Goal: Feedback & Contribution: Submit feedback/report problem

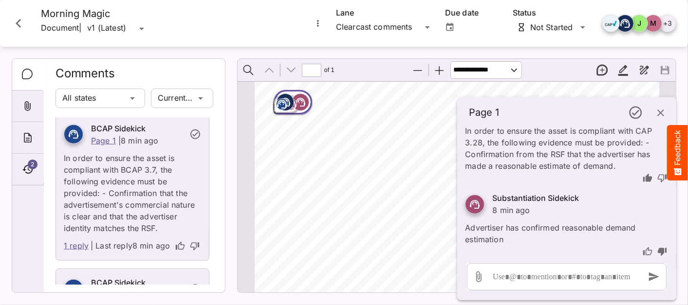
scroll to position [575, 0]
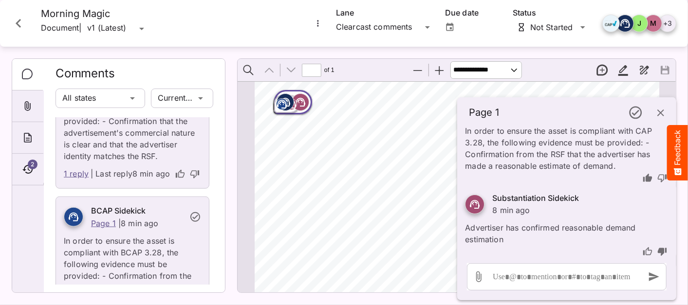
click at [77, 181] on link "1 reply" at bounding box center [76, 174] width 25 height 13
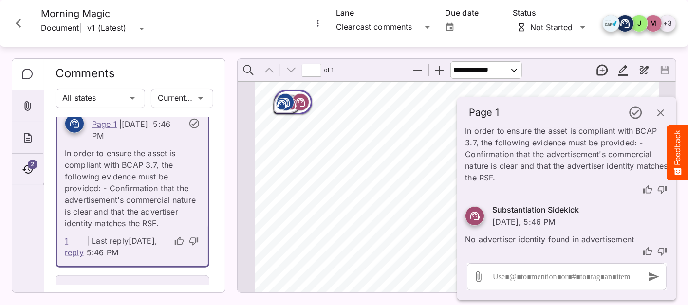
scroll to position [621, 0]
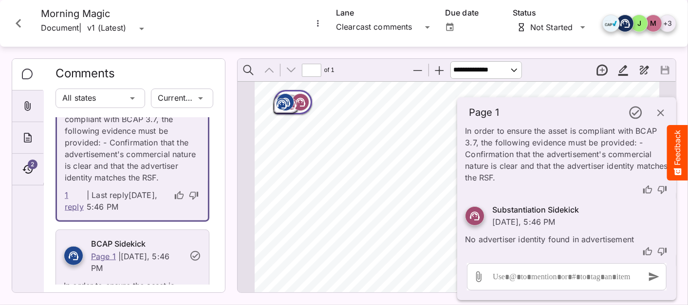
click at [642, 189] on icon "thumb-up" at bounding box center [647, 190] width 10 height 10
click at [643, 190] on icon "thumb-up" at bounding box center [647, 190] width 10 height 10
click at [642, 185] on icon "thumb-up" at bounding box center [647, 190] width 10 height 10
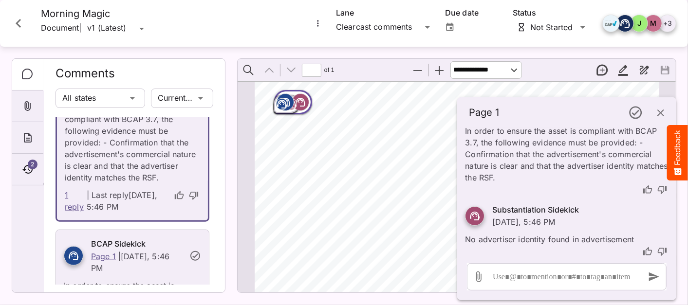
click at [643, 250] on icon "thumb-up" at bounding box center [647, 251] width 9 height 8
click at [642, 189] on icon "thumb-up" at bounding box center [647, 190] width 10 height 10
click at [642, 190] on icon "thumb-up" at bounding box center [647, 190] width 10 height 10
click at [642, 249] on icon "thumb-up" at bounding box center [647, 252] width 10 height 10
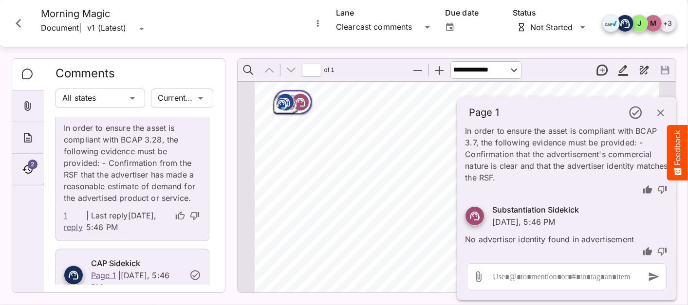
scroll to position [765, 0]
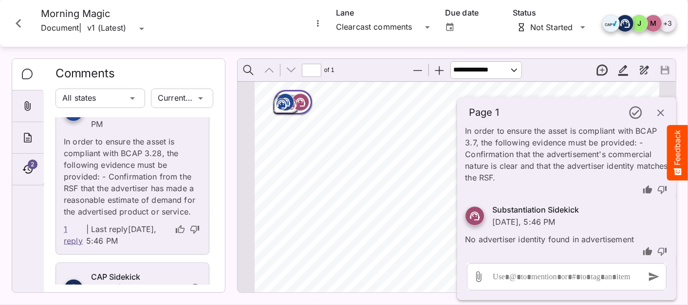
click at [69, 247] on link "1 reply" at bounding box center [74, 234] width 20 height 23
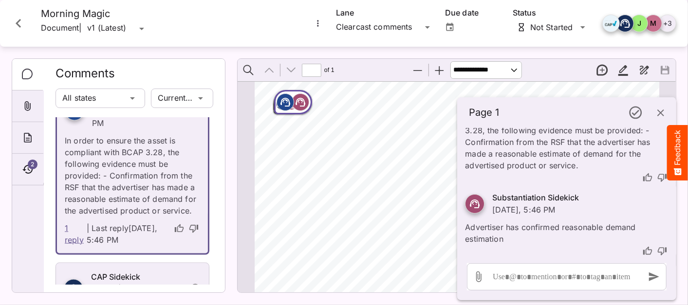
scroll to position [752, 0]
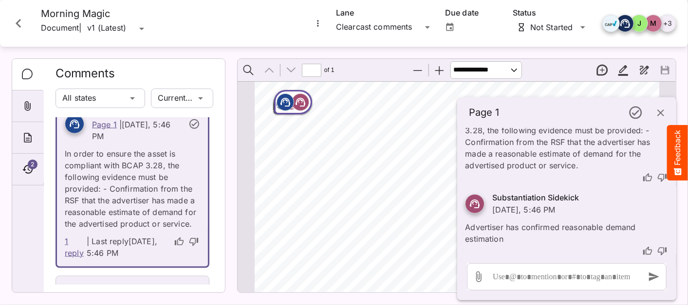
click at [643, 174] on icon "thumb-up" at bounding box center [647, 177] width 9 height 8
click at [658, 250] on icon "thumb-down" at bounding box center [662, 251] width 10 height 10
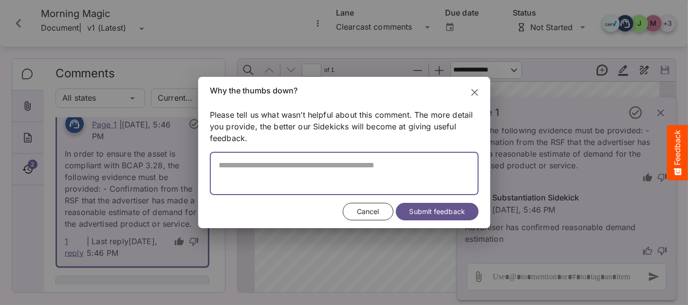
click at [316, 170] on textarea at bounding box center [344, 178] width 269 height 35
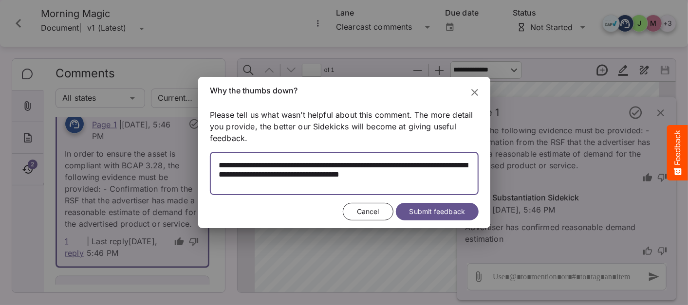
type textarea "**********"
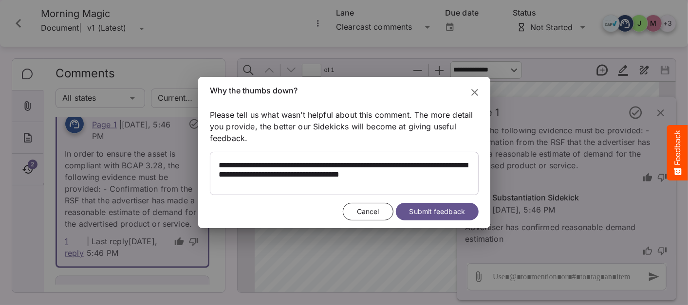
click at [420, 211] on span "Submit feedback" at bounding box center [436, 212] width 55 height 12
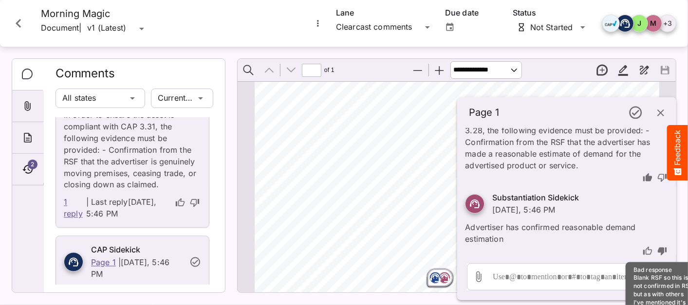
scroll to position [221, 0]
click at [662, 115] on icon "button" at bounding box center [661, 113] width 12 height 12
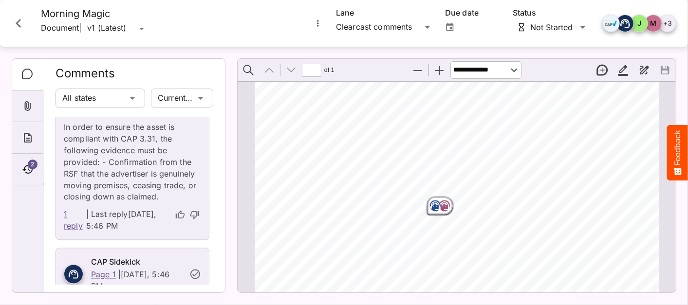
click at [438, 207] on rect "Page ⁨1⁩" at bounding box center [435, 206] width 12 height 12
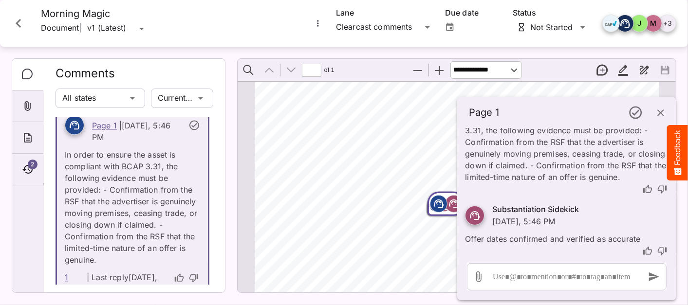
scroll to position [1313, 0]
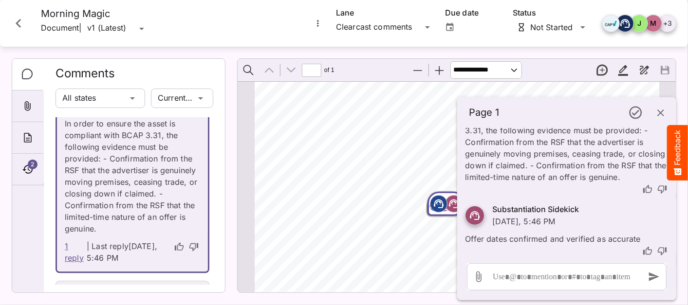
click at [657, 250] on icon "thumb-down" at bounding box center [662, 251] width 10 height 10
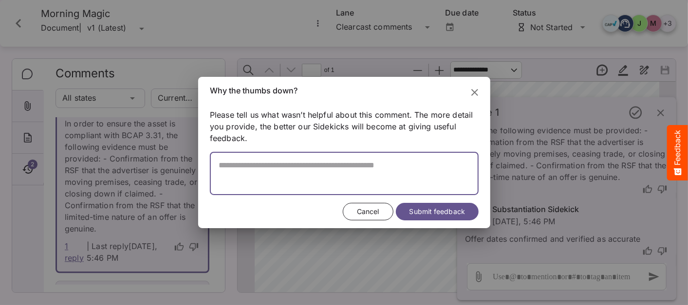
click at [344, 176] on textarea at bounding box center [344, 178] width 269 height 35
type textarea "**********"
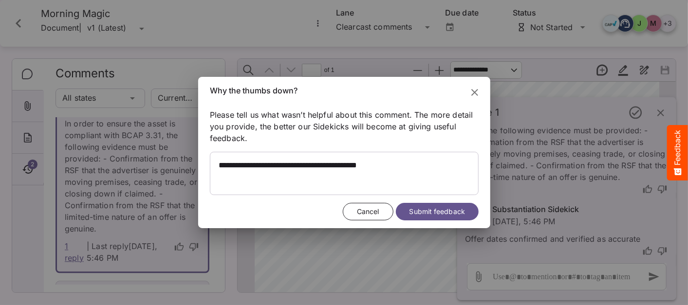
click at [415, 216] on span "Submit feedback" at bounding box center [436, 212] width 55 height 12
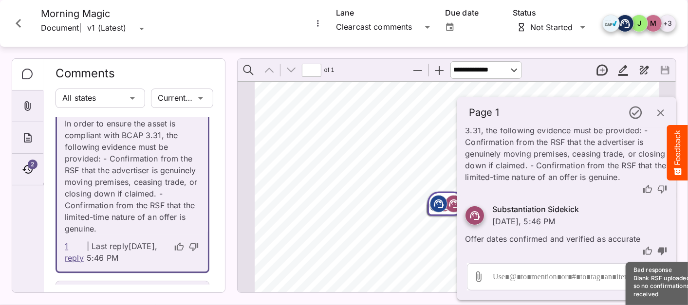
click at [664, 111] on icon "button" at bounding box center [661, 113] width 12 height 12
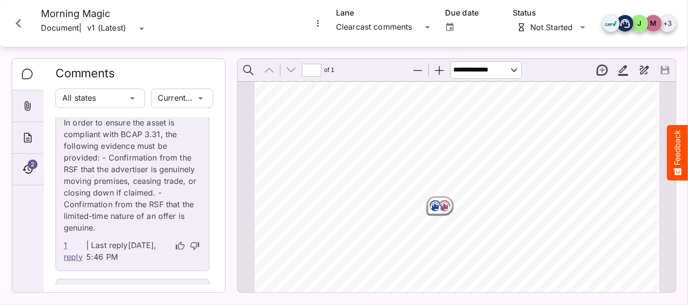
scroll to position [1312, 0]
click at [440, 202] on icon "Page ⁨1⁩" at bounding box center [445, 206] width 10 height 9
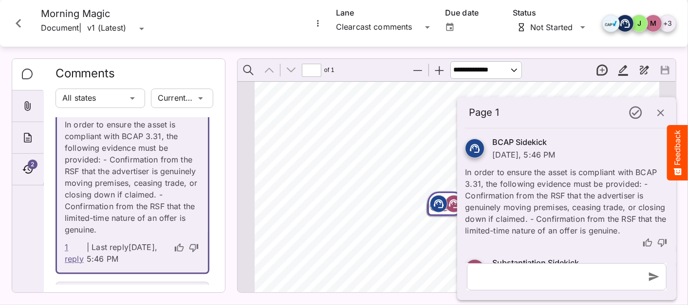
scroll to position [65, 0]
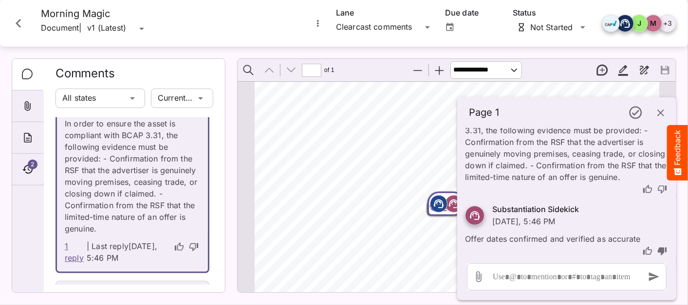
click at [657, 189] on icon "thumb-down" at bounding box center [662, 189] width 10 height 10
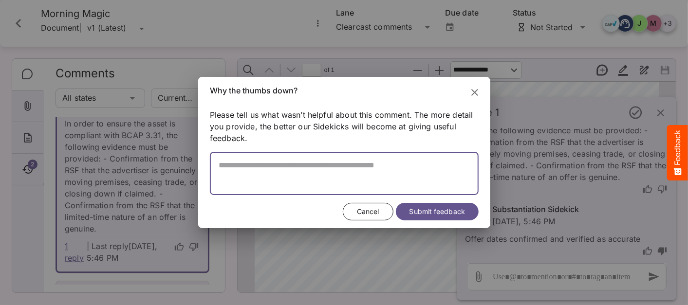
click at [363, 165] on textarea at bounding box center [344, 178] width 269 height 35
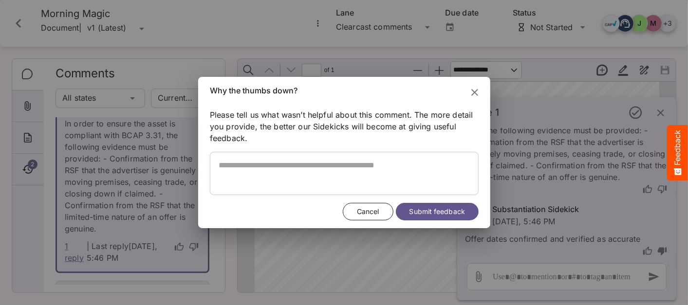
click at [477, 92] on icon "Close" at bounding box center [475, 93] width 12 height 12
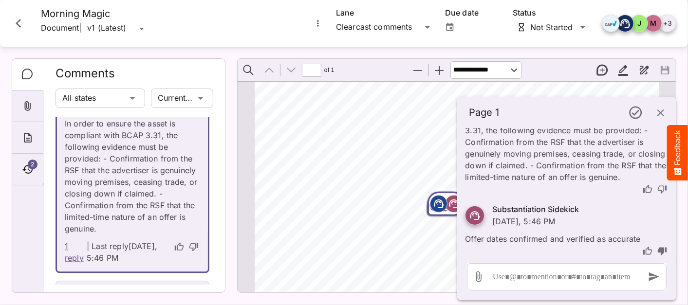
scroll to position [0, 0]
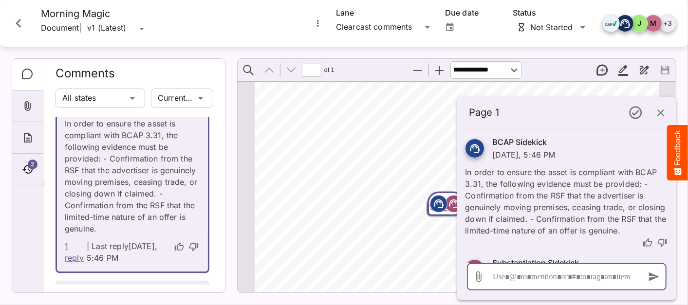
click at [495, 275] on div at bounding box center [564, 276] width 148 height 27
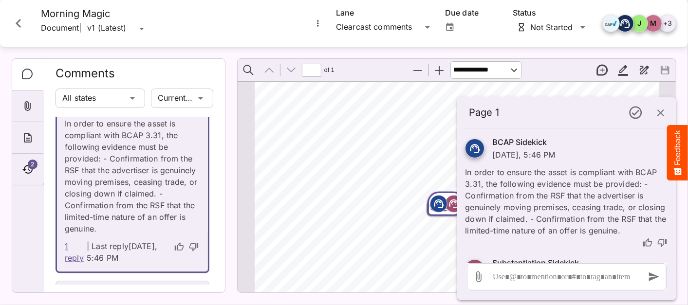
click at [657, 248] on icon "thumb-down" at bounding box center [662, 243] width 10 height 10
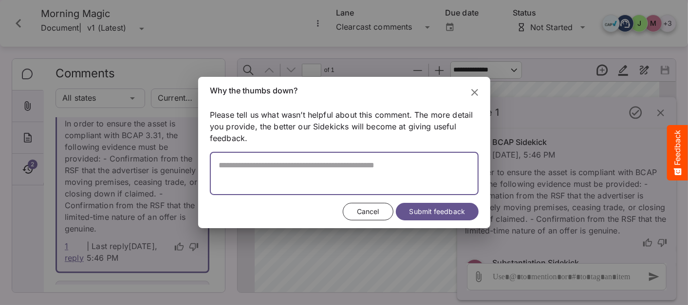
click at [308, 173] on textarea at bounding box center [344, 178] width 269 height 35
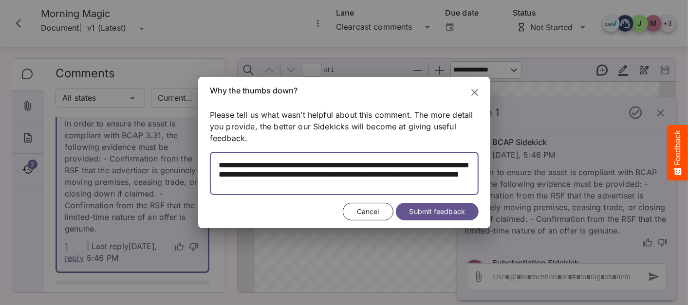
click at [277, 184] on textarea at bounding box center [344, 178] width 269 height 35
drag, startPoint x: 220, startPoint y: 164, endPoint x: 350, endPoint y: 186, distance: 132.8
click at [350, 186] on textarea at bounding box center [344, 178] width 269 height 35
type textarea "**********"
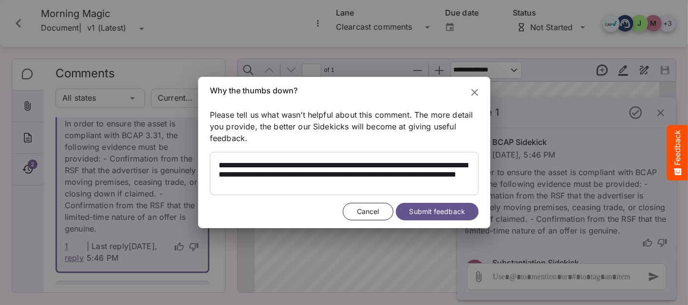
click at [440, 211] on span "Submit feedback" at bounding box center [436, 212] width 55 height 12
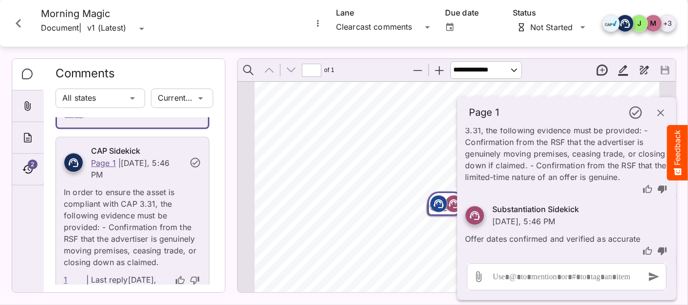
scroll to position [1529, 0]
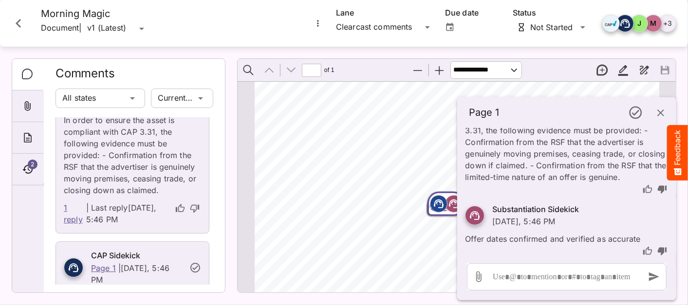
click at [140, 196] on p "In order to ensure the asset is compliant with CAP 3.31, the following evidence…" at bounding box center [132, 153] width 137 height 88
click at [156, 196] on p "In order to ensure the asset is compliant with CAP 3.31, the following evidence…" at bounding box center [132, 153] width 137 height 88
click at [214, 208] on div "Comments All states Current lane CAP Sidekick Page 1 | [DATE], 5:46 PM In order…" at bounding box center [134, 176] width 181 height 234
click at [170, 196] on p "In order to ensure the asset is compliant with CAP 3.31, the following evidence…" at bounding box center [132, 153] width 137 height 88
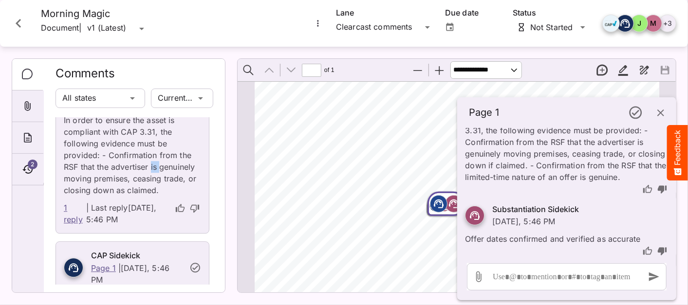
click at [170, 196] on p "In order to ensure the asset is compliant with CAP 3.31, the following evidence…" at bounding box center [132, 153] width 137 height 88
click at [69, 225] on link "1 reply" at bounding box center [74, 213] width 20 height 23
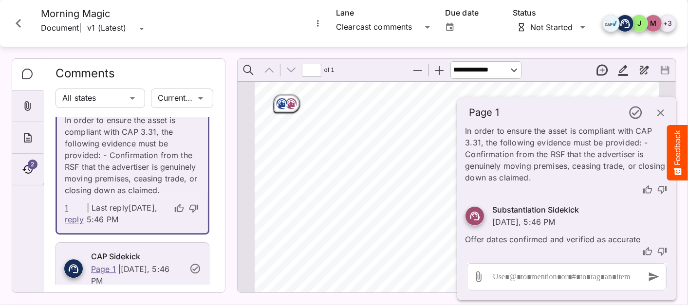
click at [657, 187] on icon "thumb-down" at bounding box center [662, 190] width 10 height 10
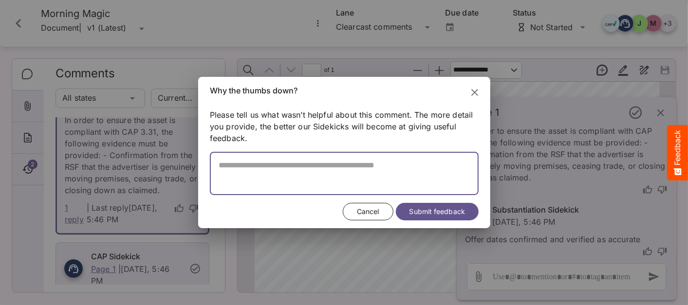
click at [300, 172] on textarea at bounding box center [344, 178] width 269 height 35
paste textarea "**********"
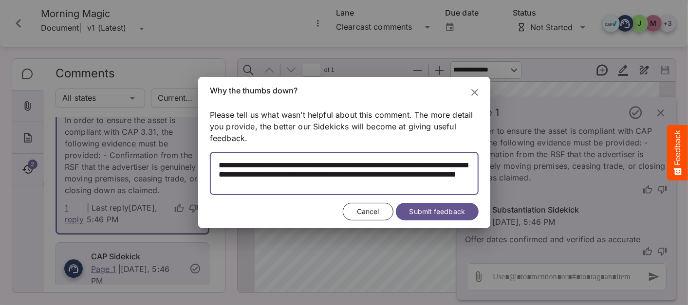
type textarea "**********"
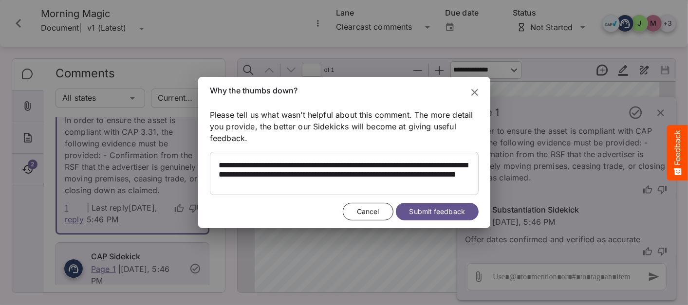
click at [442, 214] on span "Submit feedback" at bounding box center [436, 212] width 55 height 12
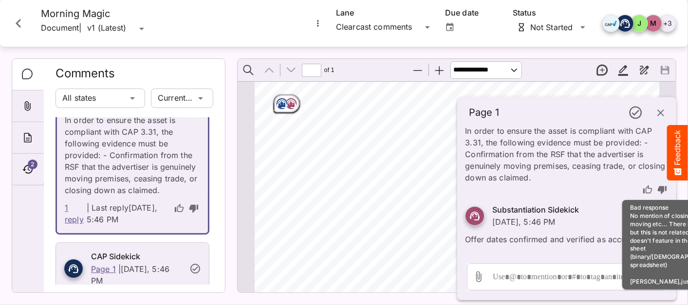
click at [658, 187] on icon "thumb-down" at bounding box center [662, 190] width 9 height 8
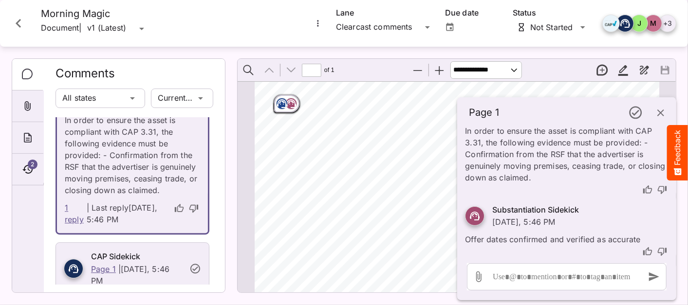
click at [657, 185] on icon "thumb-down" at bounding box center [662, 190] width 10 height 10
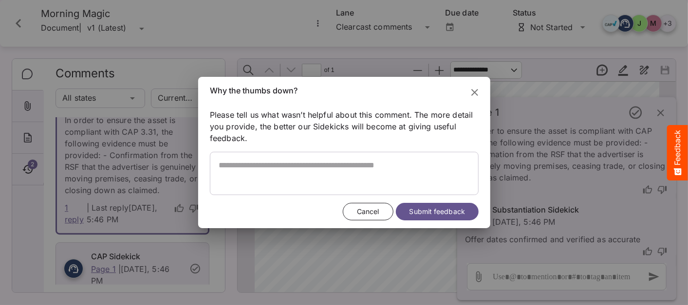
click at [374, 211] on span "Cancel" at bounding box center [367, 212] width 22 height 12
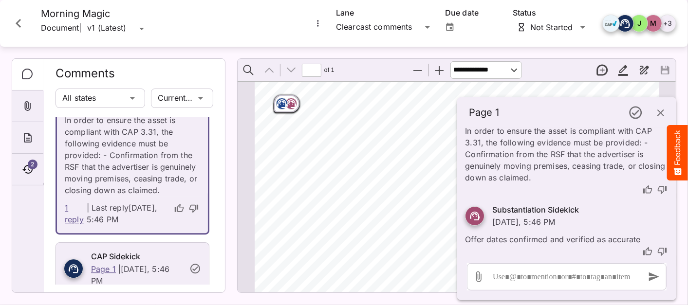
click at [657, 188] on icon "thumb-down" at bounding box center [662, 190] width 10 height 10
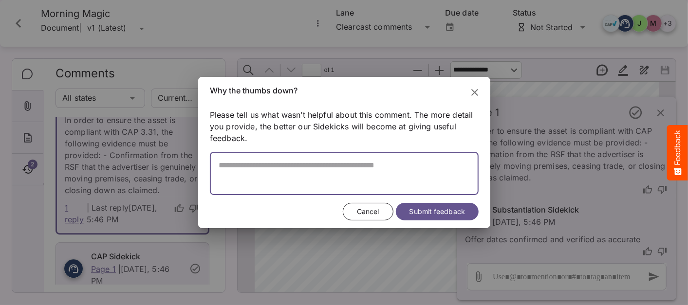
click at [302, 171] on textarea at bounding box center [344, 178] width 269 height 35
paste textarea "**********"
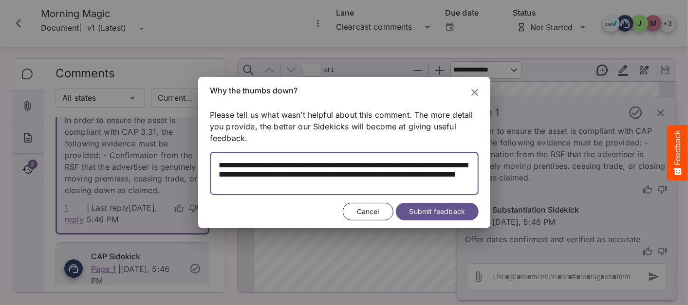
type textarea "**********"
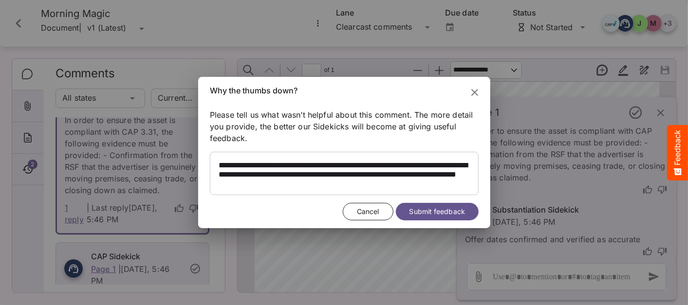
click at [420, 210] on span "Submit feedback" at bounding box center [436, 212] width 55 height 12
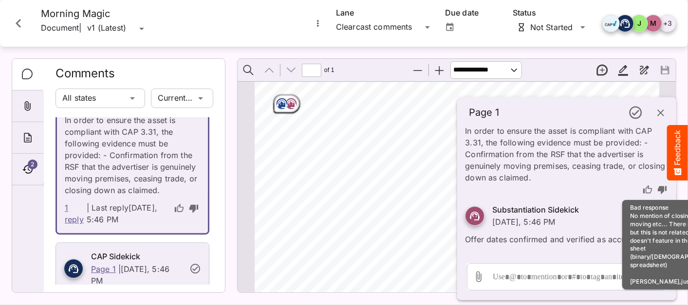
click at [658, 122] on button "button" at bounding box center [660, 112] width 23 height 23
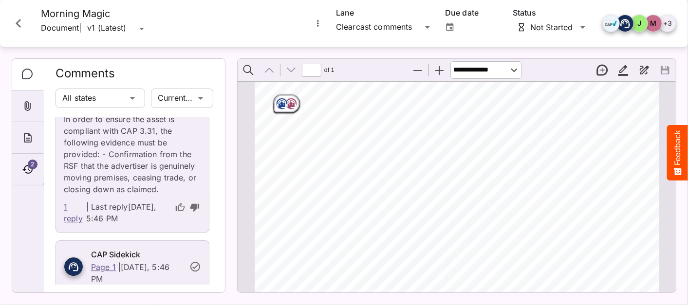
scroll to position [1527, 0]
click at [68, 225] on link "1 reply" at bounding box center [74, 213] width 20 height 23
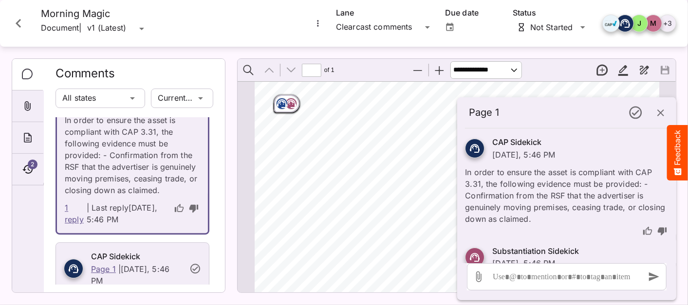
scroll to position [41, 0]
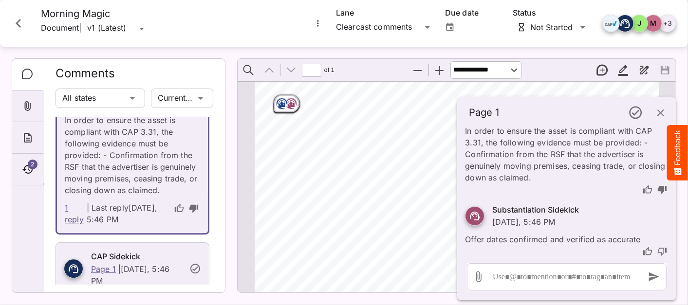
click at [657, 250] on icon "thumb-down" at bounding box center [662, 252] width 10 height 10
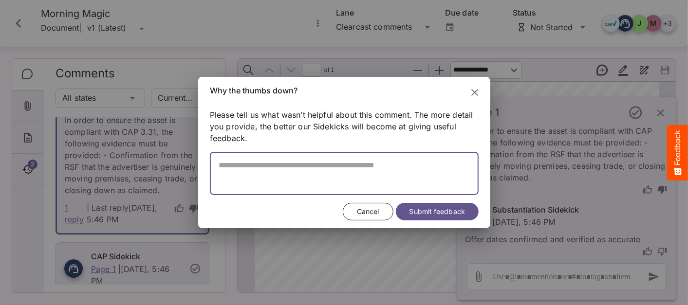
click at [327, 177] on textarea at bounding box center [344, 178] width 269 height 35
type textarea "**********"
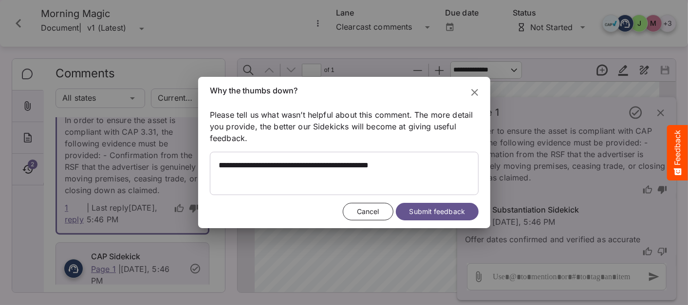
click at [421, 217] on span "Submit feedback" at bounding box center [436, 212] width 55 height 12
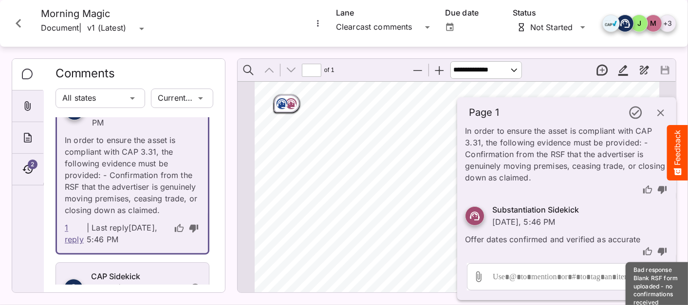
scroll to position [1497, 0]
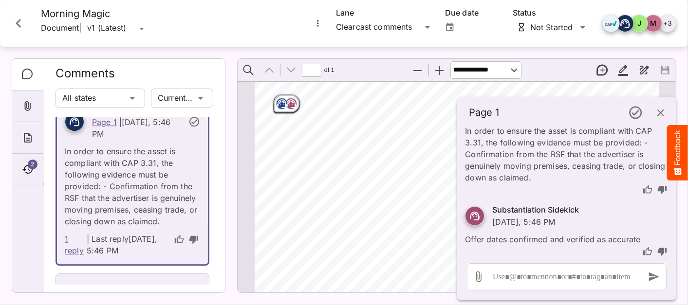
click at [121, 218] on p "In order to ensure the asset is compliant with CAP 3.31, the following evidence…" at bounding box center [132, 184] width 135 height 88
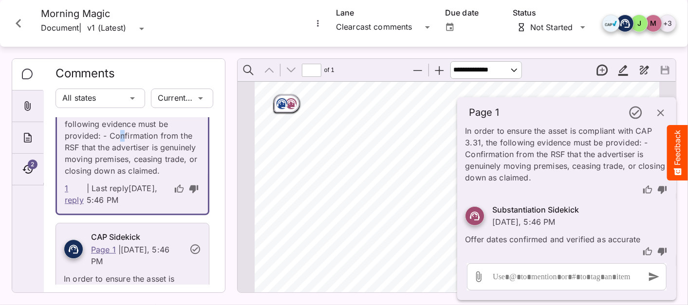
scroll to position [1569, 0]
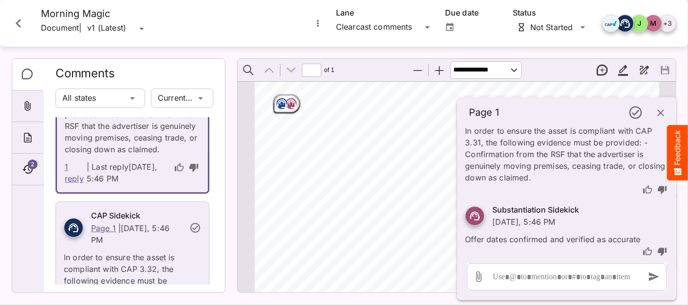
click at [67, 184] on link "1 reply" at bounding box center [75, 172] width 20 height 23
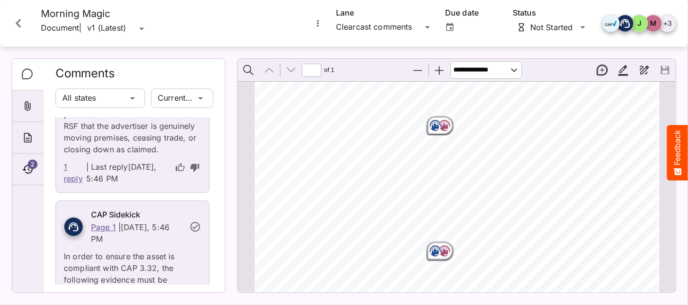
scroll to position [377, 0]
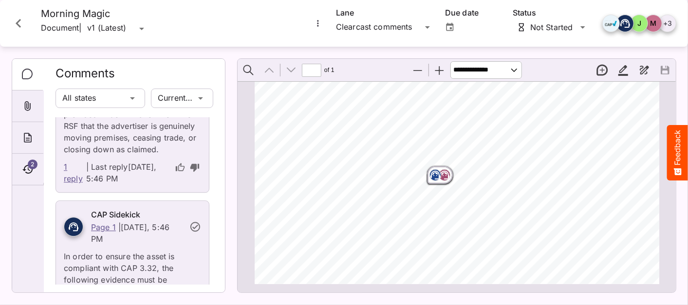
click at [439, 176] on rect "Page ⁨1⁩" at bounding box center [445, 175] width 12 height 12
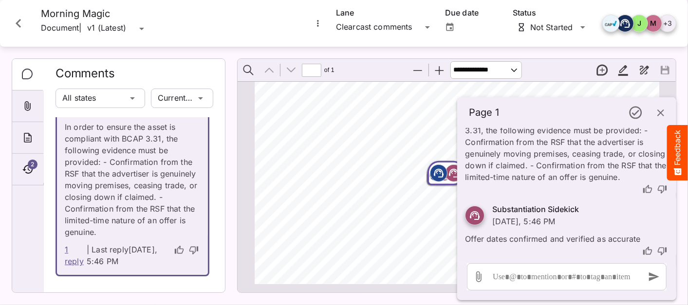
scroll to position [1902, 0]
click at [656, 115] on icon "button" at bounding box center [661, 113] width 12 height 12
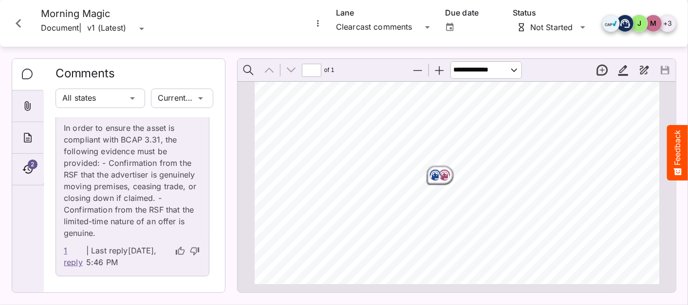
click at [437, 177] on icon "Page ⁨1⁩" at bounding box center [435, 175] width 10 height 9
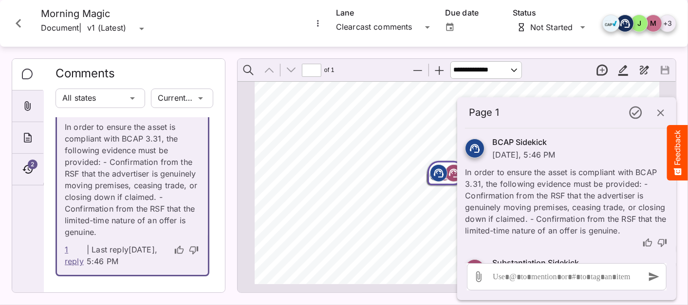
scroll to position [65, 0]
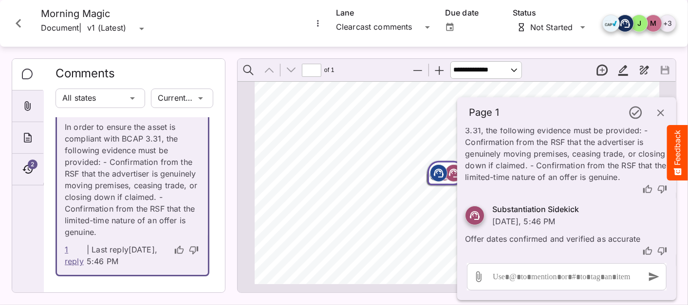
click at [659, 190] on icon "thumb-down" at bounding box center [662, 189] width 10 height 10
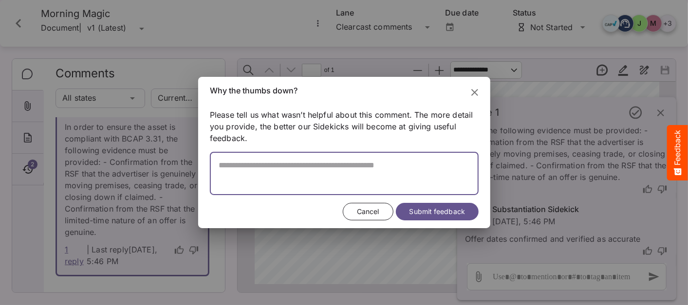
click at [260, 168] on textarea at bounding box center [344, 178] width 269 height 35
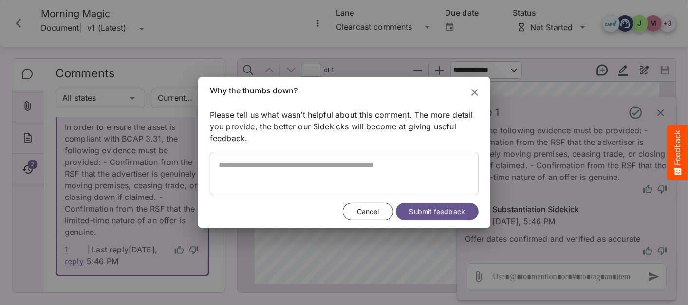
drag, startPoint x: 260, startPoint y: 168, endPoint x: 240, endPoint y: 164, distance: 19.9
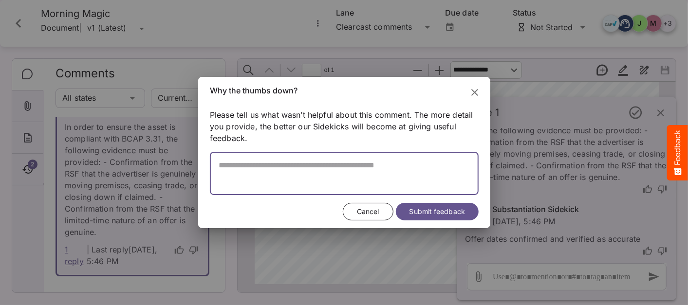
click at [226, 175] on textarea at bounding box center [344, 178] width 269 height 35
paste textarea "**********"
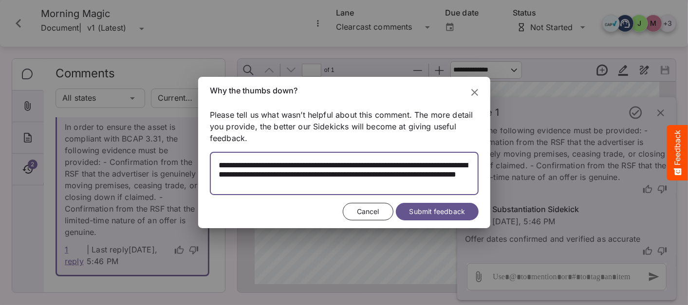
type textarea "**********"
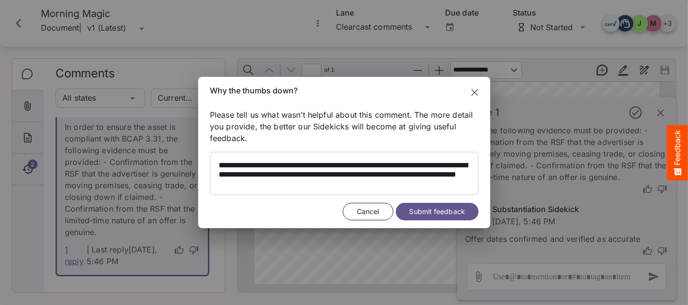
click at [435, 213] on span "Submit feedback" at bounding box center [436, 212] width 55 height 12
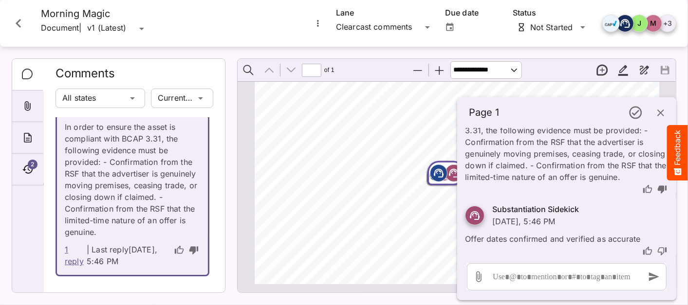
click at [533, 184] on div at bounding box center [566, 189] width 203 height 13
click at [657, 252] on icon "thumb-down" at bounding box center [662, 251] width 10 height 10
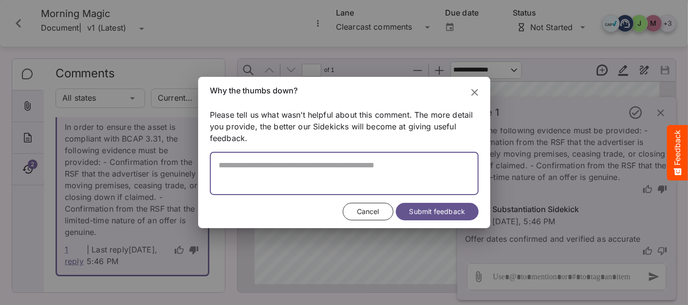
click at [283, 174] on textarea at bounding box center [344, 178] width 269 height 35
type textarea "**********"
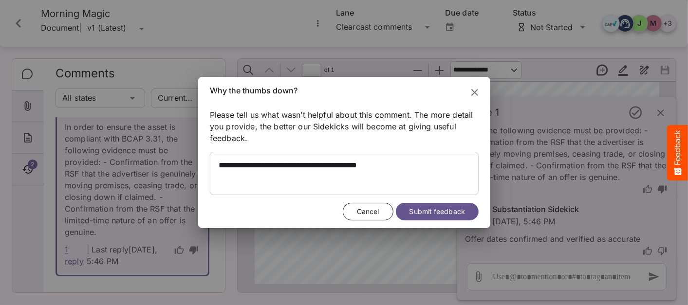
click at [446, 213] on span "Submit feedback" at bounding box center [436, 212] width 55 height 12
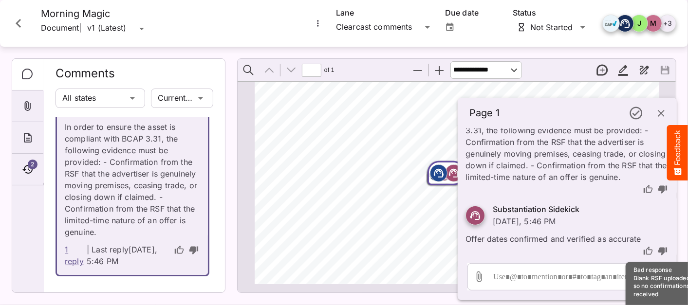
click at [659, 110] on icon "button" at bounding box center [661, 114] width 12 height 12
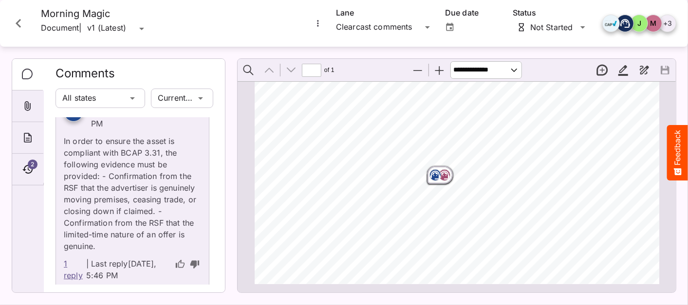
scroll to position [1711, 0]
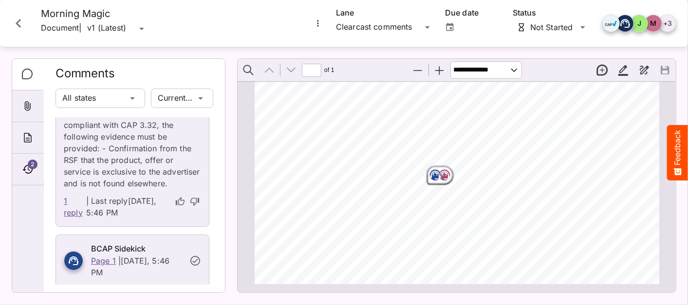
drag, startPoint x: 19, startPoint y: 19, endPoint x: 20, endPoint y: 25, distance: 5.5
click at [19, 20] on icon "Close card" at bounding box center [19, 24] width 18 height 18
